Goal: Task Accomplishment & Management: Use online tool/utility

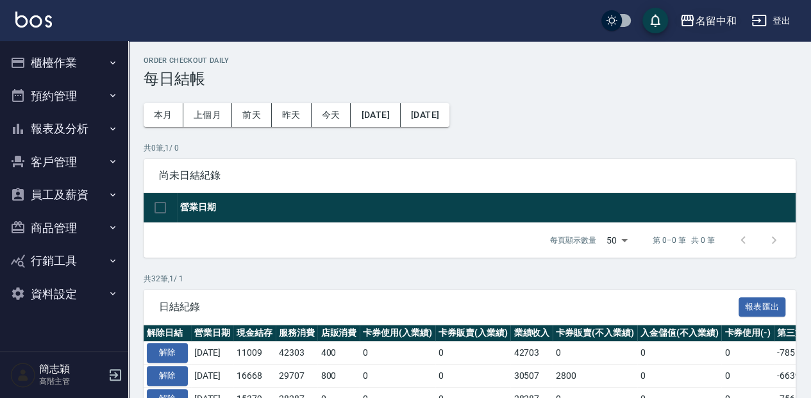
click at [684, 21] on icon "button" at bounding box center [687, 20] width 15 height 15
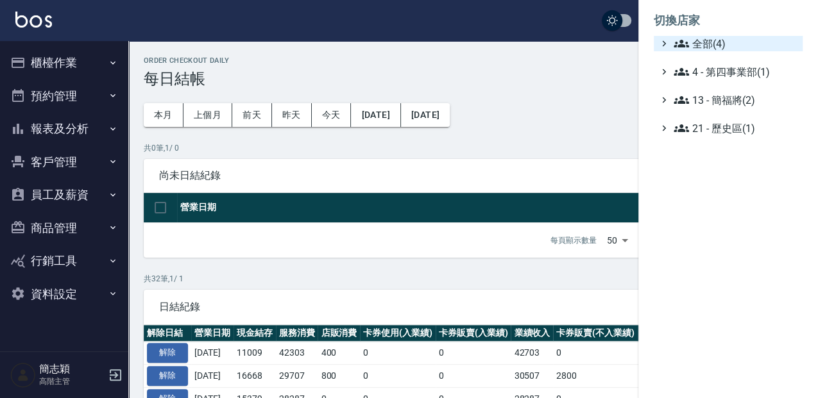
click at [668, 44] on icon at bounding box center [664, 44] width 12 height 12
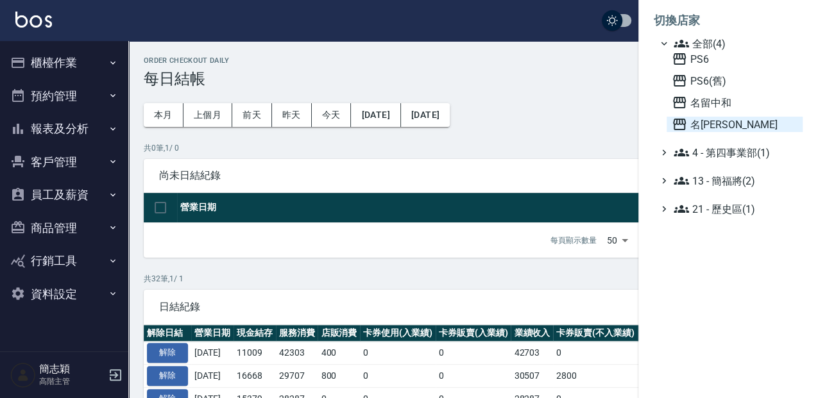
click at [675, 122] on icon at bounding box center [678, 124] width 15 height 15
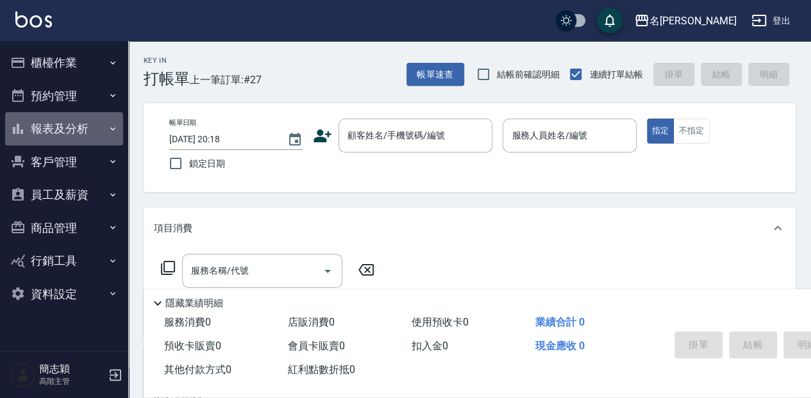
click at [112, 127] on icon "button" at bounding box center [113, 129] width 10 height 10
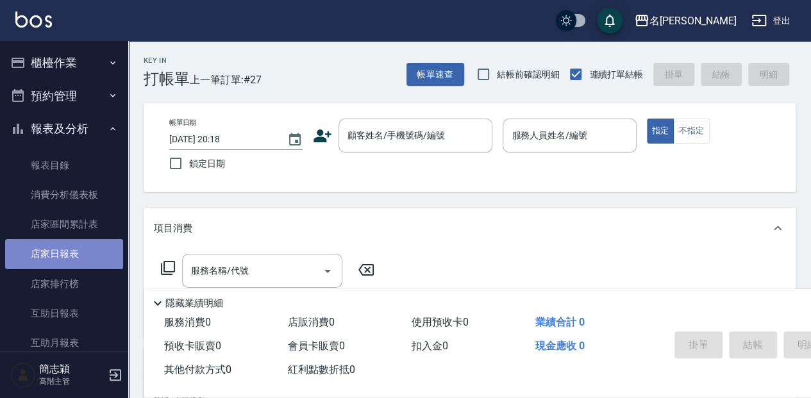
click at [69, 249] on link "店家日報表" at bounding box center [64, 254] width 118 height 30
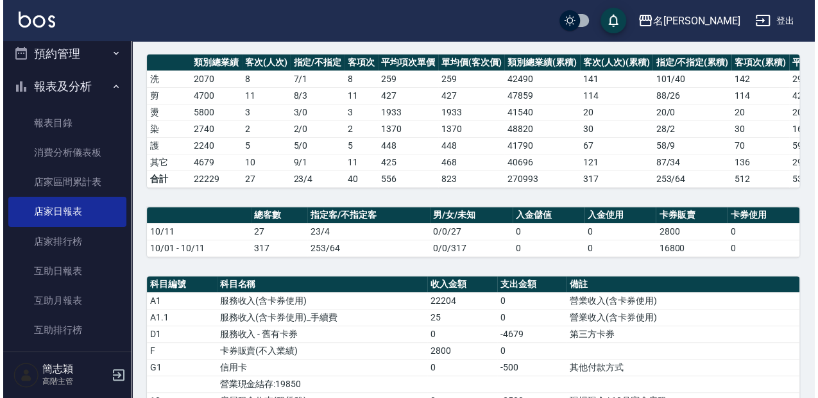
scroll to position [128, 0]
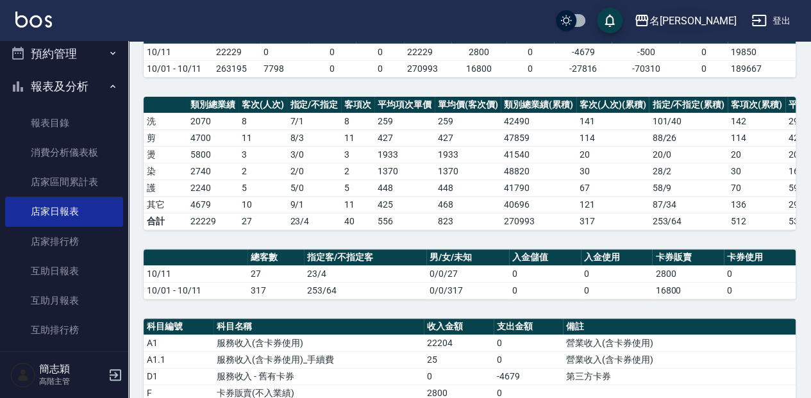
click at [648, 19] on icon "button" at bounding box center [642, 21] width 13 height 12
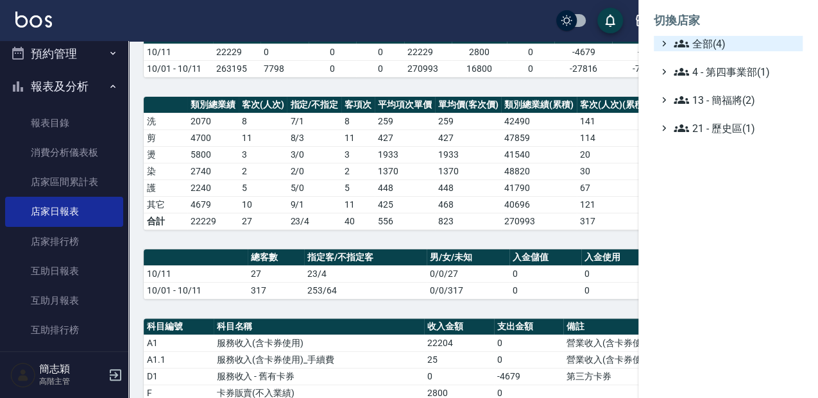
click at [675, 37] on icon at bounding box center [680, 43] width 15 height 15
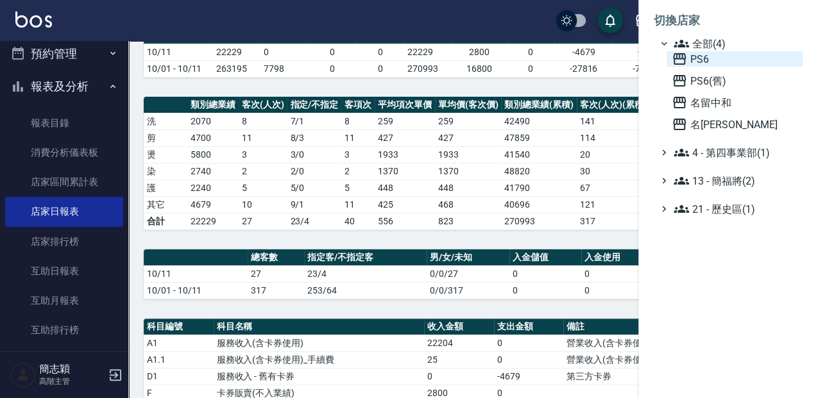
click at [676, 55] on icon at bounding box center [679, 59] width 13 height 12
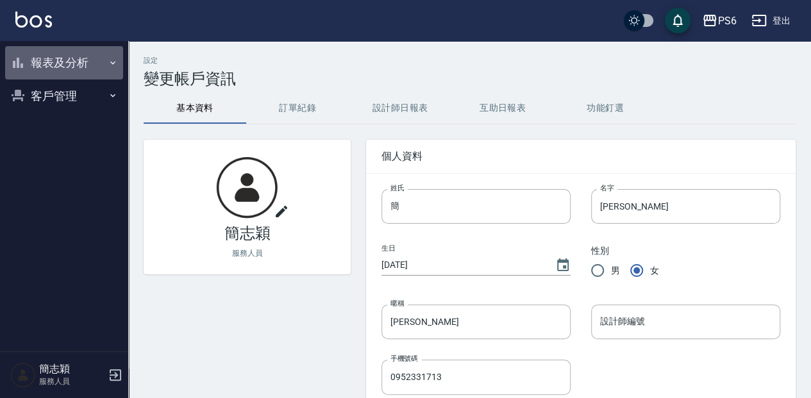
click at [114, 63] on icon "button" at bounding box center [112, 62] width 5 height 3
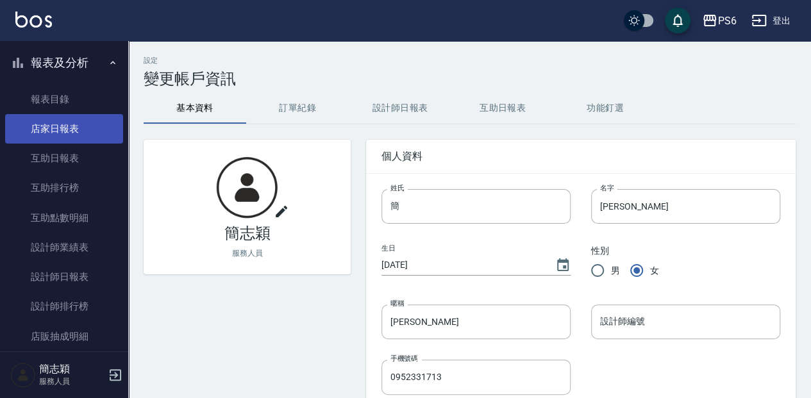
click at [76, 132] on link "店家日報表" at bounding box center [64, 129] width 118 height 30
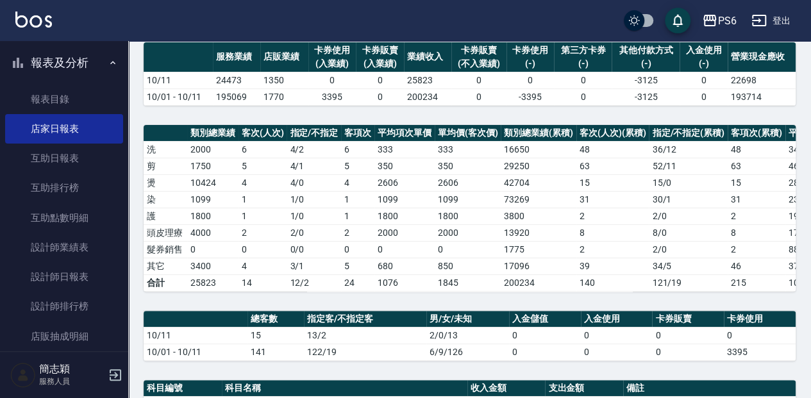
scroll to position [42, 0]
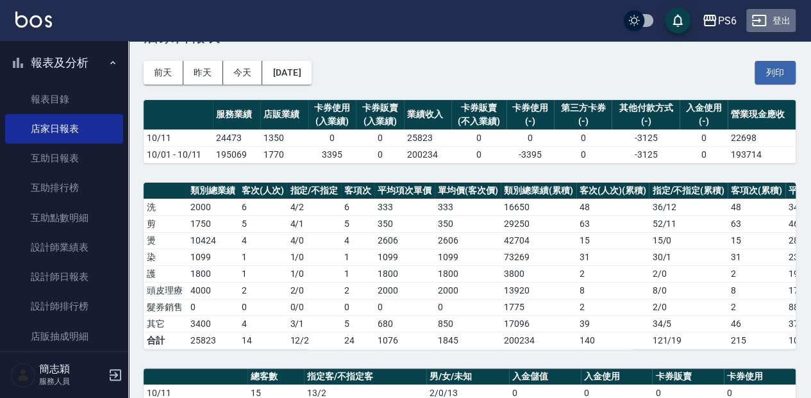
click at [778, 21] on button "登出" at bounding box center [770, 21] width 49 height 24
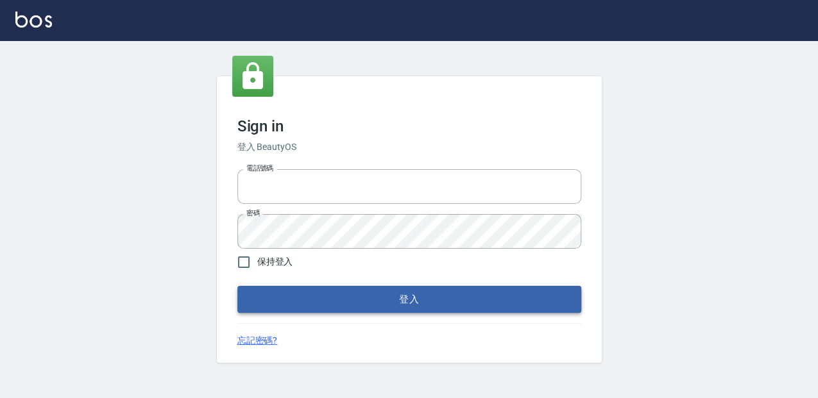
type input "0952331713"
click at [363, 294] on button "登入" at bounding box center [409, 299] width 344 height 27
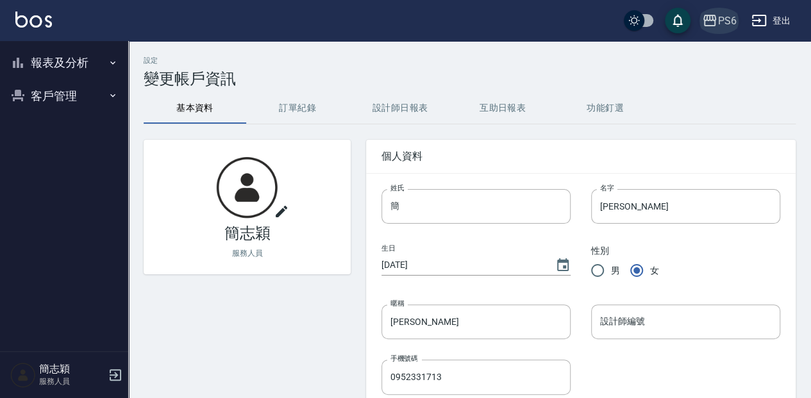
click at [708, 19] on icon "button" at bounding box center [709, 20] width 15 height 15
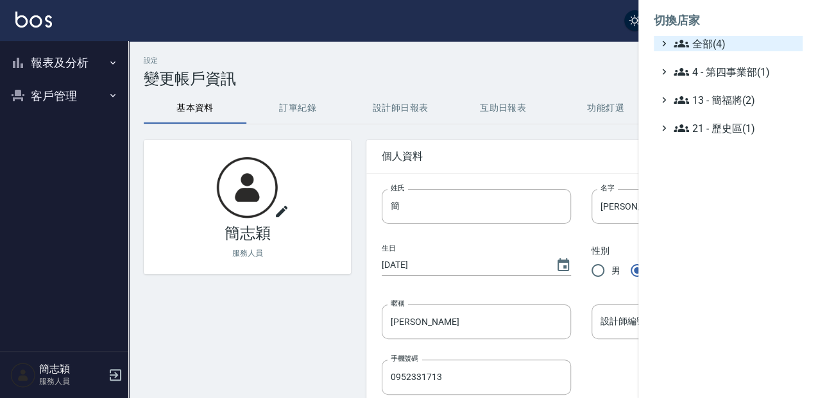
click at [682, 44] on icon at bounding box center [680, 43] width 15 height 15
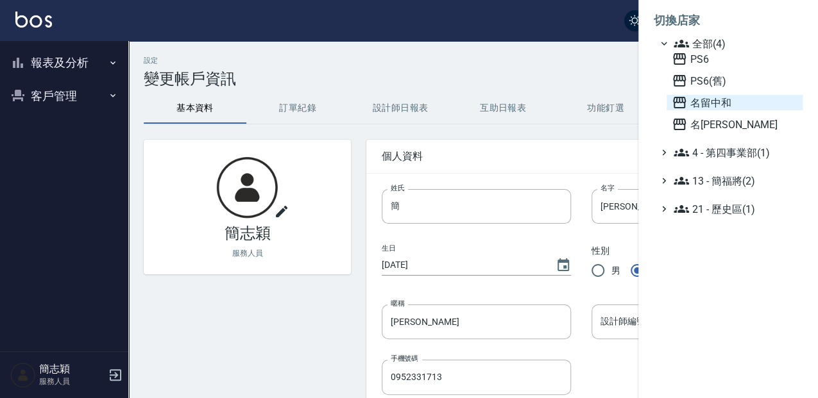
click at [676, 99] on icon at bounding box center [679, 103] width 13 height 12
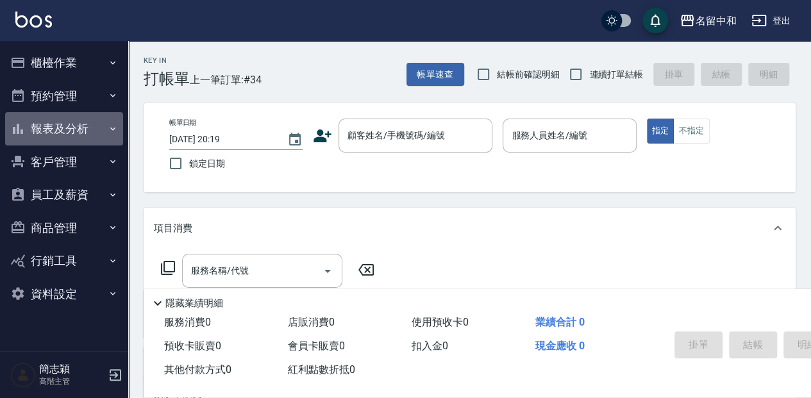
click at [62, 130] on button "報表及分析" at bounding box center [64, 128] width 118 height 33
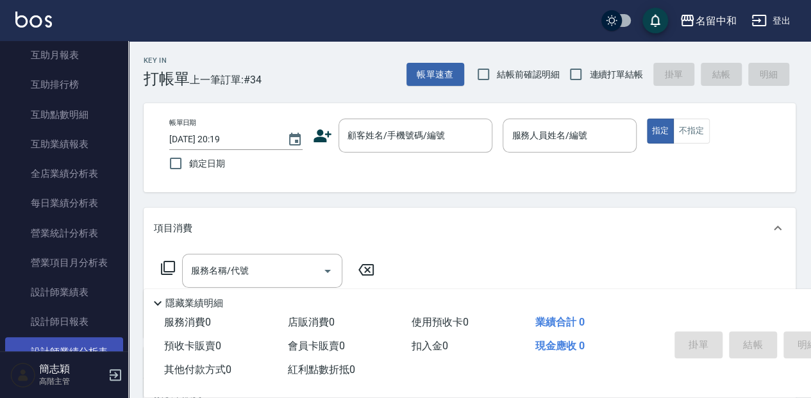
scroll to position [299, 0]
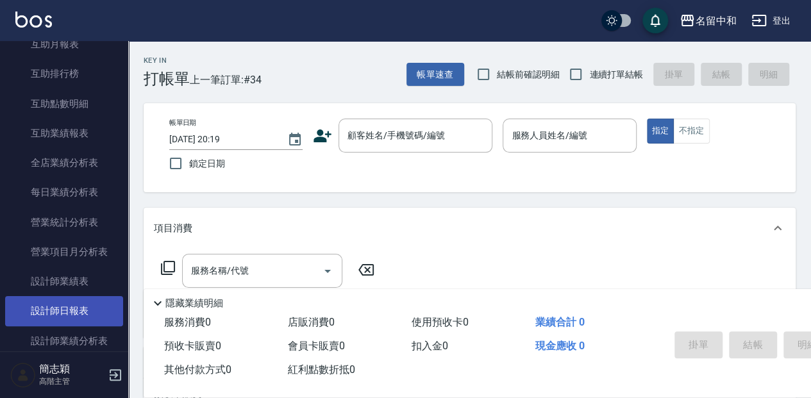
click at [80, 304] on link "設計師日報表" at bounding box center [64, 311] width 118 height 30
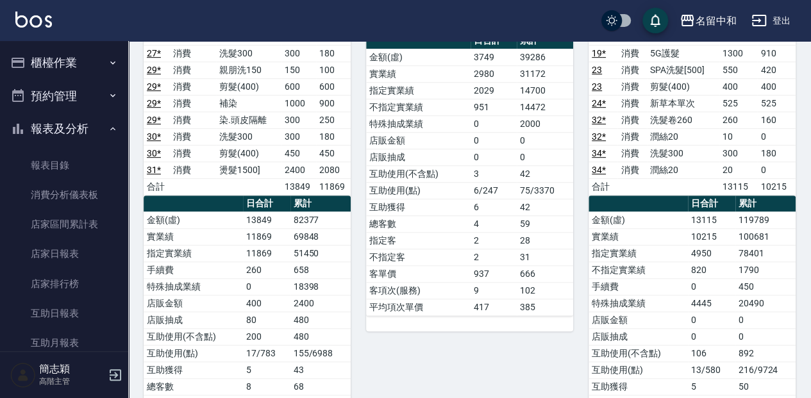
scroll to position [299, 0]
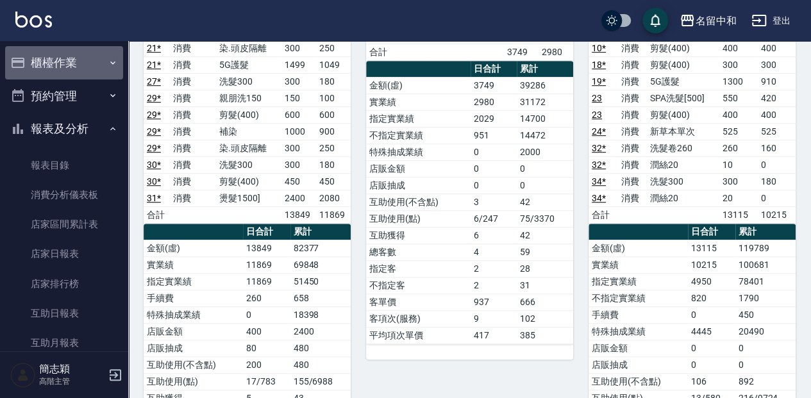
click at [67, 65] on button "櫃檯作業" at bounding box center [64, 62] width 118 height 33
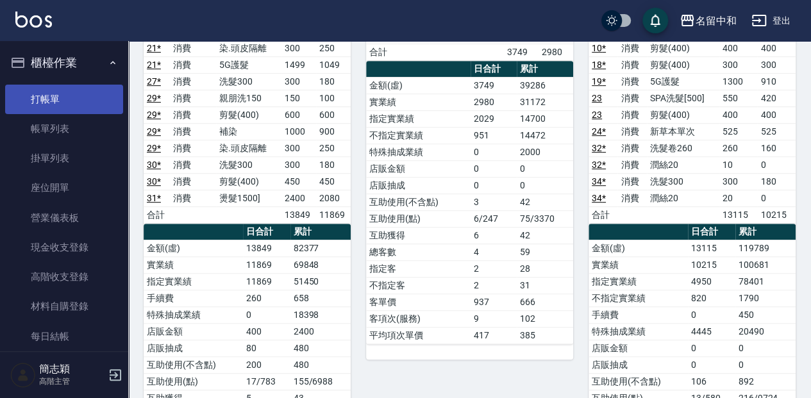
click at [68, 104] on link "打帳單" at bounding box center [64, 100] width 118 height 30
